Goal: Task Accomplishment & Management: Manage account settings

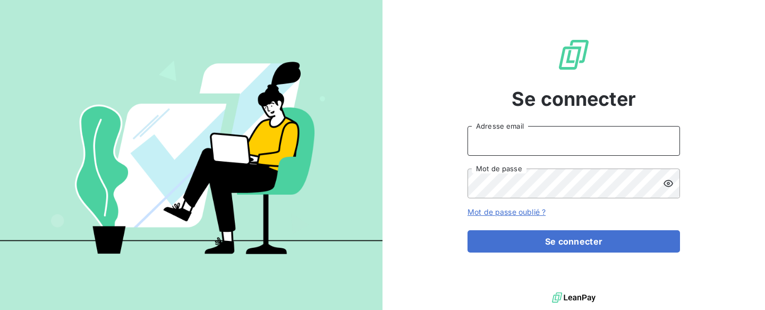
click at [575, 144] on input "Adresse email" at bounding box center [574, 141] width 213 height 30
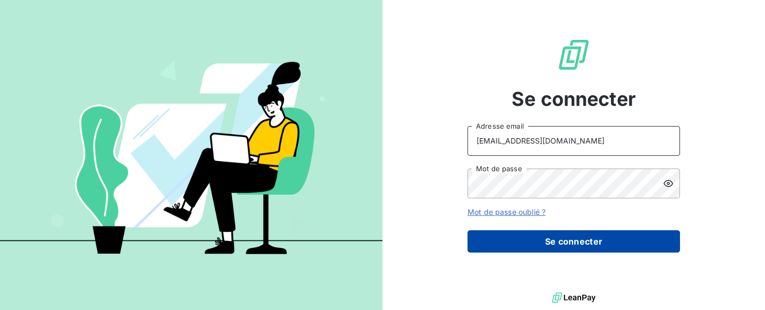
type input "[EMAIL_ADDRESS][DOMAIN_NAME]"
click at [564, 236] on button "Se connecter" at bounding box center [574, 241] width 213 height 22
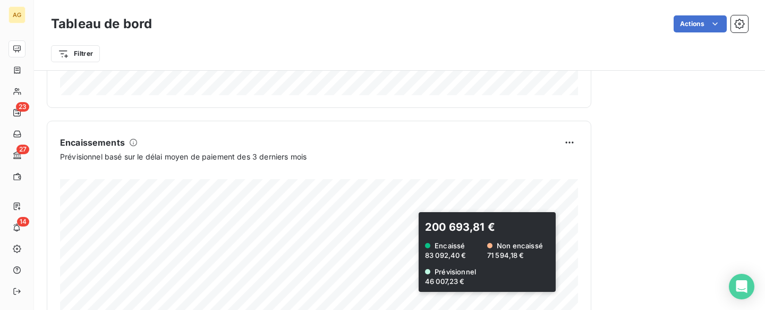
scroll to position [727, 0]
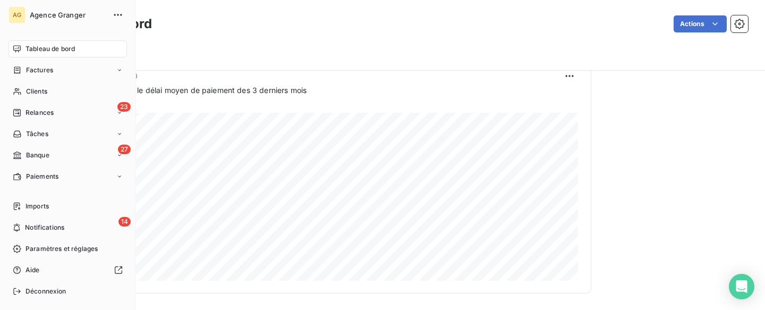
click at [34, 51] on span "Tableau de bord" at bounding box center [50, 49] width 49 height 10
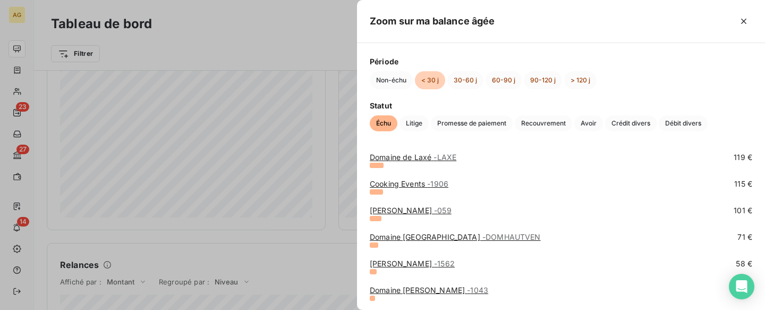
scroll to position [989, 0]
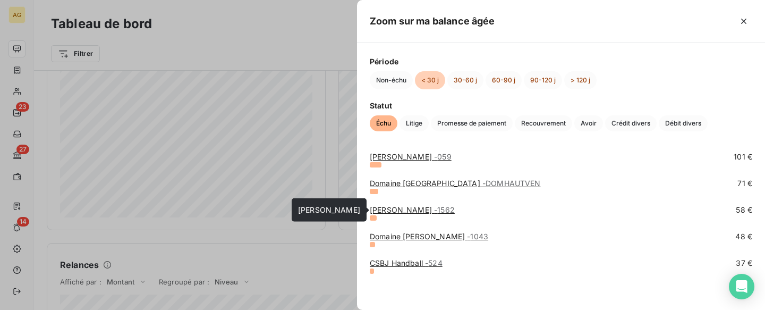
click at [438, 210] on span "- 1562" at bounding box center [444, 209] width 21 height 9
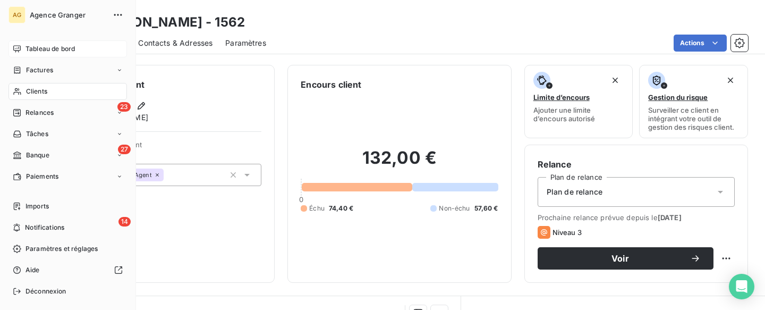
click at [19, 12] on div "AG" at bounding box center [17, 14] width 17 height 17
click at [46, 115] on span "Relances" at bounding box center [40, 113] width 28 height 10
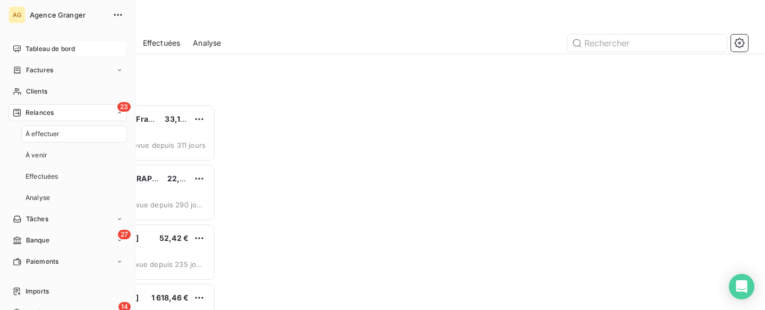
scroll to position [206, 165]
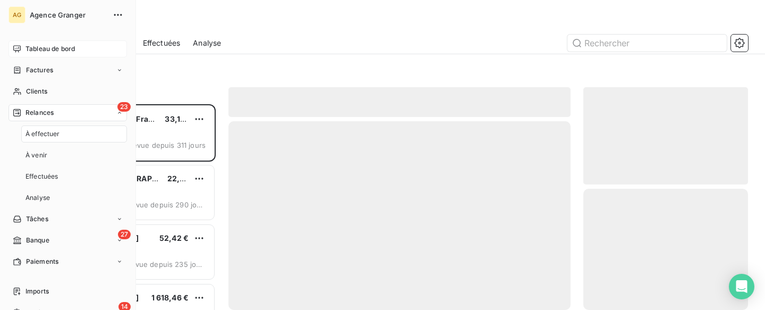
click at [44, 116] on span "Relances" at bounding box center [40, 113] width 28 height 10
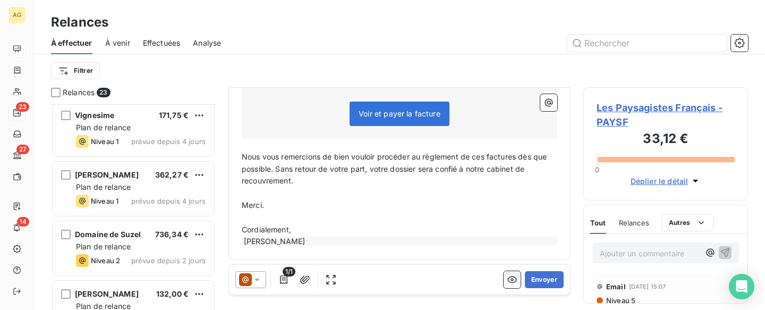
scroll to position [880, 0]
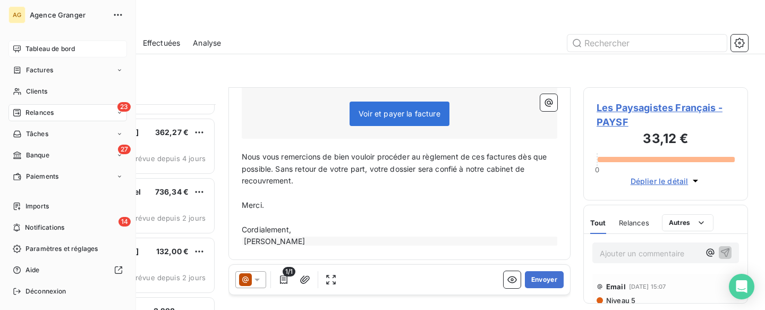
click at [62, 53] on span "Tableau de bord" at bounding box center [50, 49] width 49 height 10
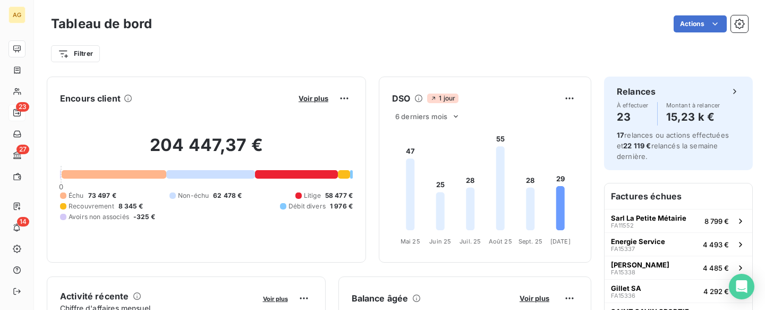
click at [237, 179] on div "204 447,37 € 0 Échu 73 497 € Non-échu 62 478 € Litige 58 477 € Recouvrement 8 3…" at bounding box center [206, 178] width 293 height 142
click at [238, 176] on div at bounding box center [210, 174] width 89 height 9
click at [146, 173] on div at bounding box center [114, 174] width 105 height 9
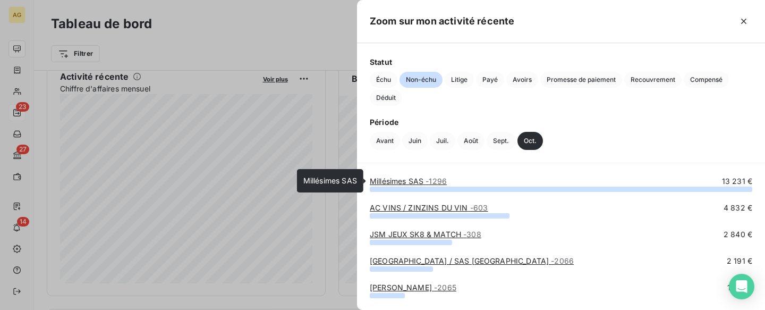
click at [432, 183] on span "- 1296" at bounding box center [436, 180] width 21 height 9
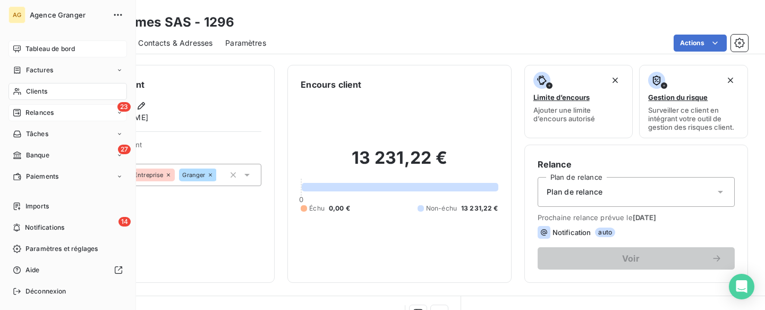
click at [27, 92] on span "Clients" at bounding box center [36, 92] width 21 height 10
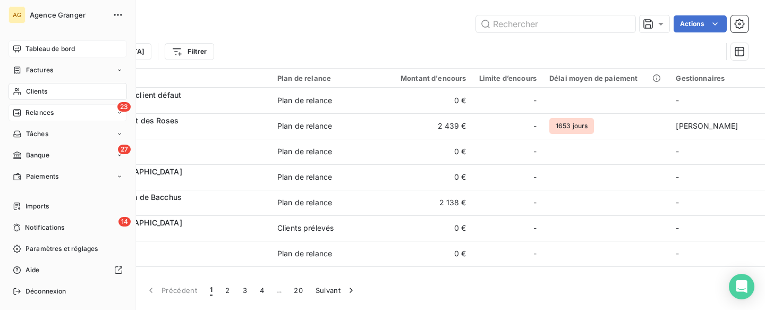
click at [39, 111] on span "Relances" at bounding box center [40, 113] width 28 height 10
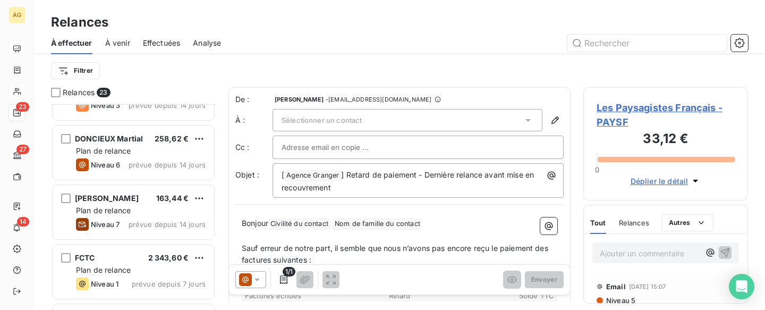
scroll to position [440, 0]
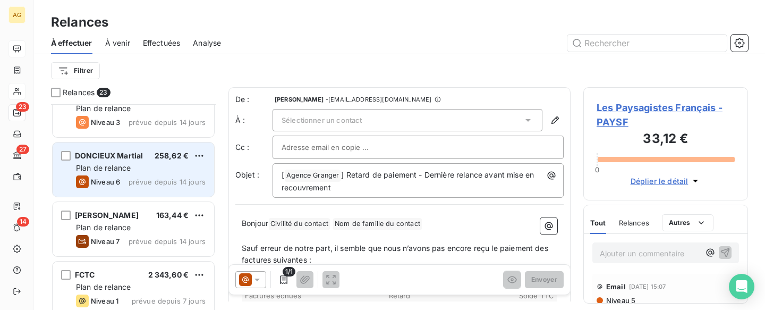
click at [129, 180] on div "Niveau 6 prévue depuis 14 jours" at bounding box center [141, 181] width 130 height 13
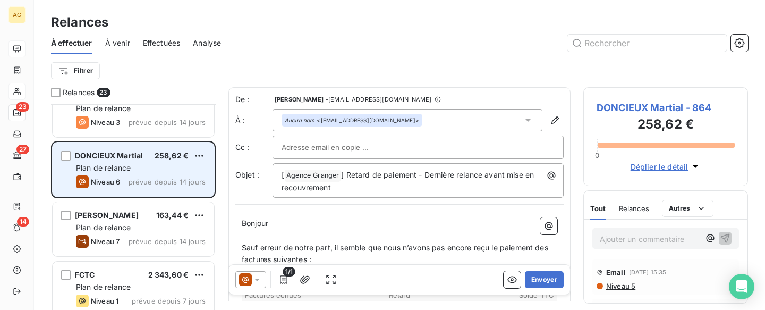
click at [141, 156] on span "DONCIEUX Martial" at bounding box center [109, 155] width 68 height 9
click at [142, 154] on span "DONCIEUX Martial" at bounding box center [109, 155] width 68 height 9
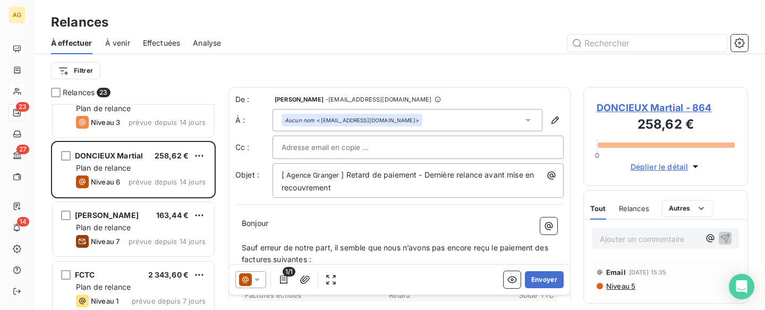
click at [689, 103] on span "DONCIEUX Martial - 864" at bounding box center [666, 107] width 138 height 14
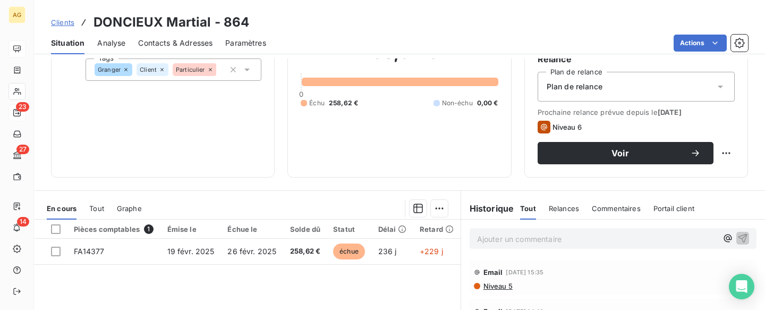
scroll to position [220, 0]
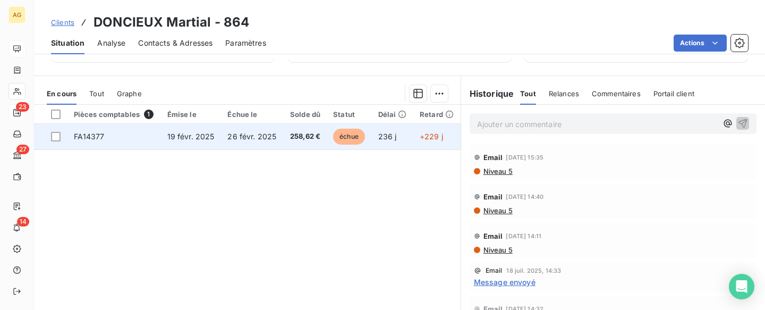
click at [298, 139] on span "258,62 €" at bounding box center [305, 136] width 31 height 11
